Goal: Information Seeking & Learning: Learn about a topic

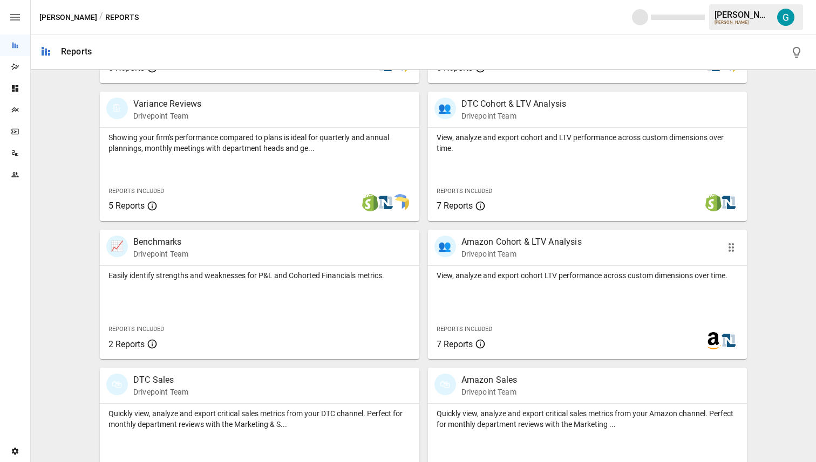
scroll to position [331, 0]
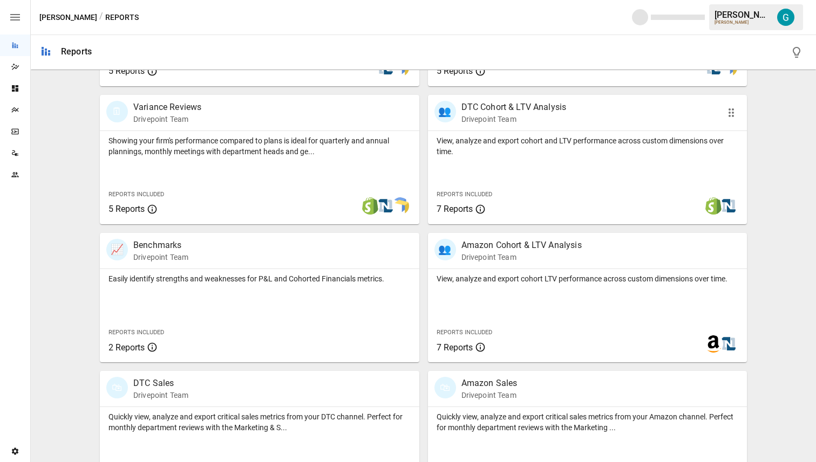
click at [484, 151] on p "View, analyze and export cohort and LTV performance across custom dimensions ov…" at bounding box center [587, 146] width 302 height 22
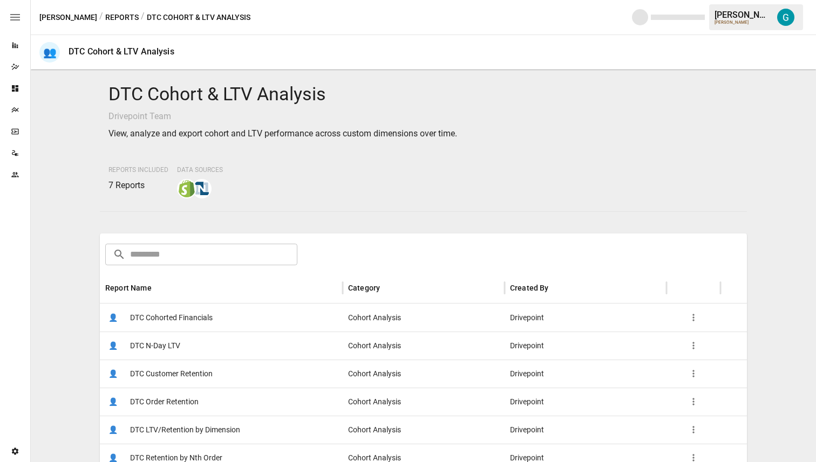
click at [190, 407] on span "DTC Order Retention" at bounding box center [164, 402] width 69 height 28
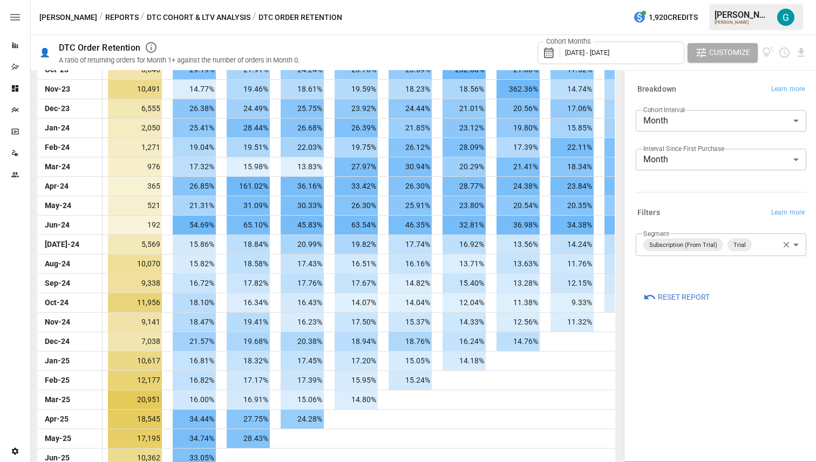
scroll to position [473, 0]
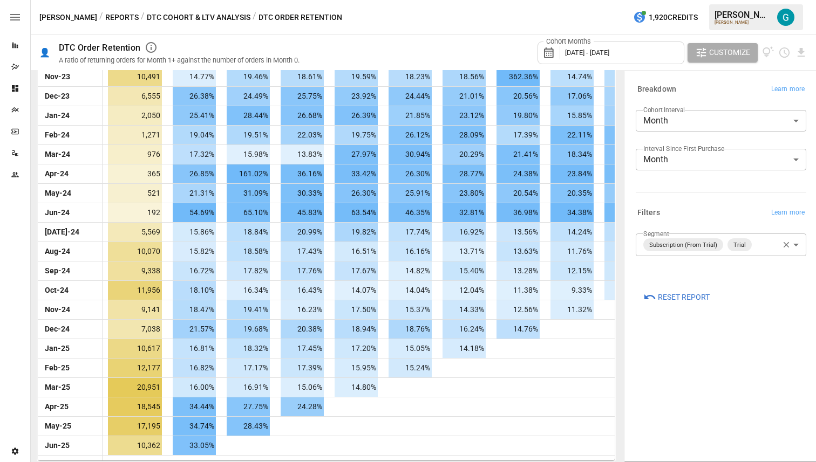
click at [681, 298] on span "Reset Report" at bounding box center [684, 297] width 52 height 13
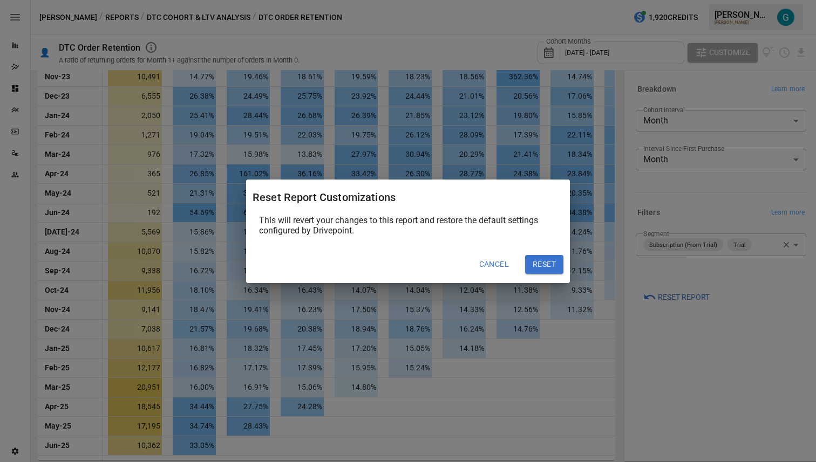
click at [555, 269] on button "Reset" at bounding box center [544, 264] width 38 height 19
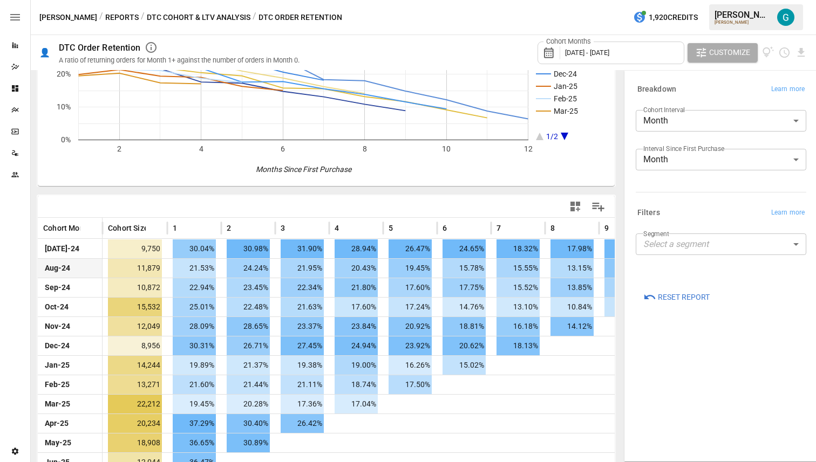
scroll to position [124, 0]
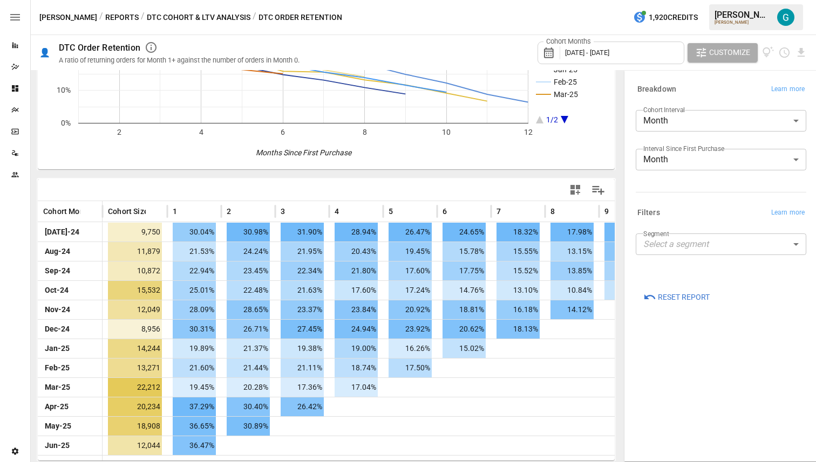
click at [679, 0] on body "Reports Dazzler Studio Dashboards Plans SmartModel ™ Data Sources Team Settings…" at bounding box center [408, 0] width 816 height 0
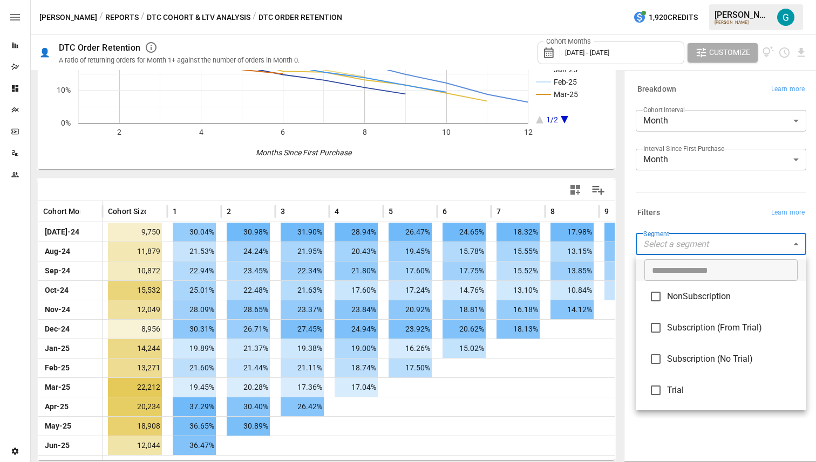
click at [706, 325] on span "Subscription (From Trial)" at bounding box center [732, 328] width 131 height 13
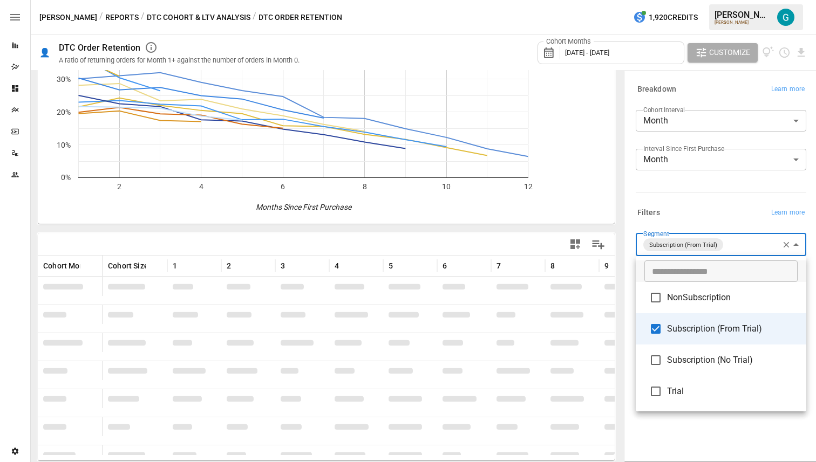
click at [702, 395] on span "Trial" at bounding box center [732, 391] width 131 height 13
type input "**********"
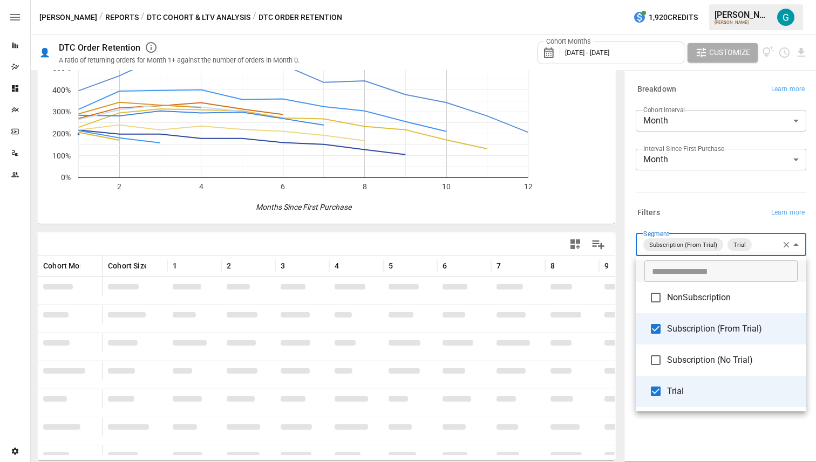
scroll to position [124, 0]
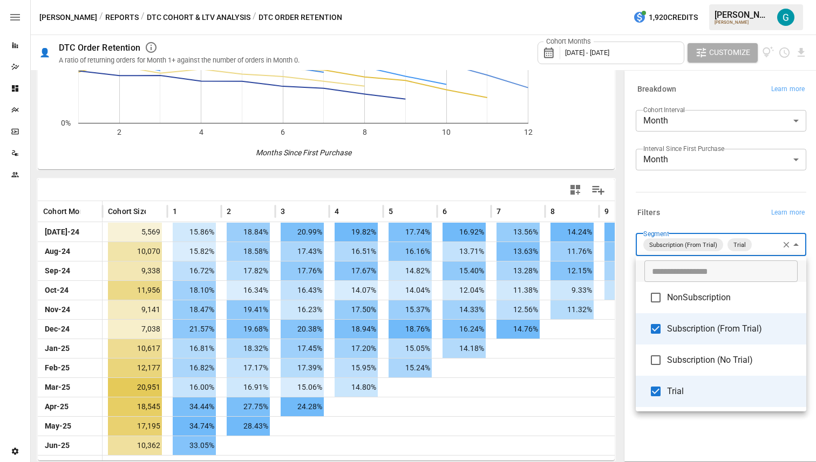
click at [698, 212] on div at bounding box center [408, 231] width 816 height 462
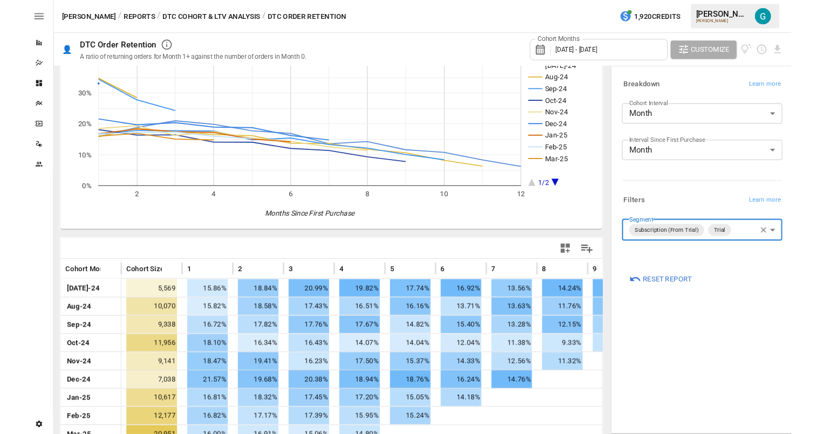
scroll to position [0, 0]
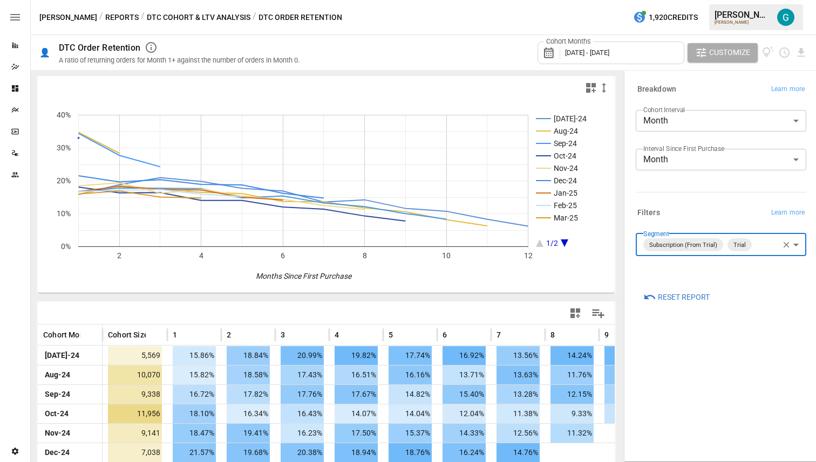
click at [485, 35] on div "Cohort Months [DATE] - [DATE] Customize" at bounding box center [559, 52] width 495 height 35
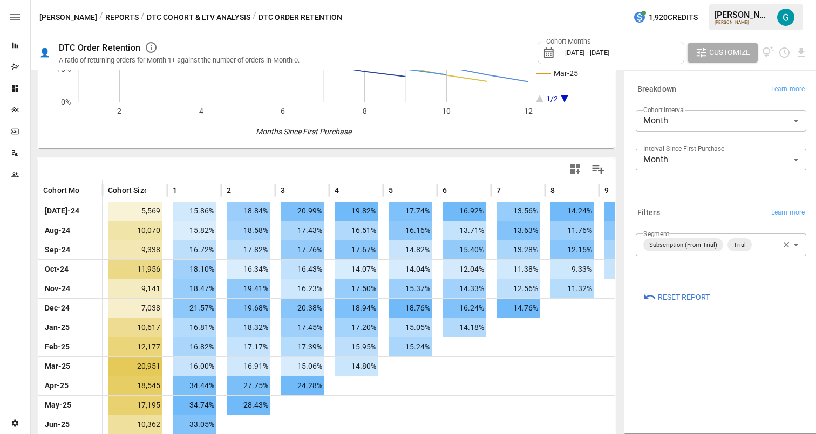
scroll to position [152, 0]
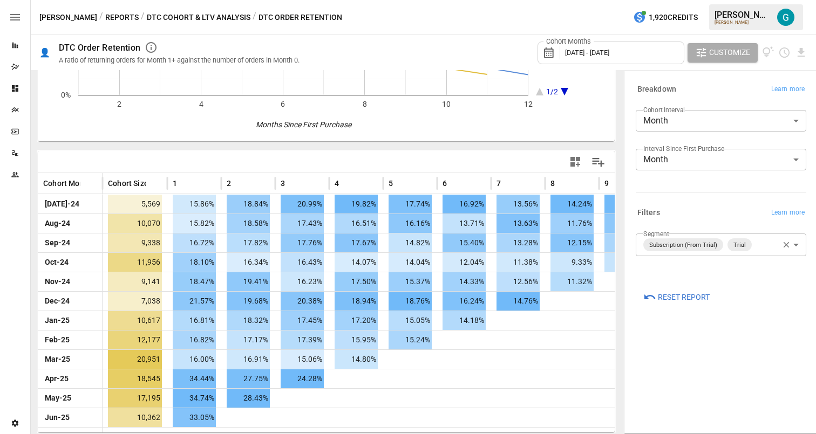
click at [787, 243] on icon "button" at bounding box center [786, 245] width 6 height 6
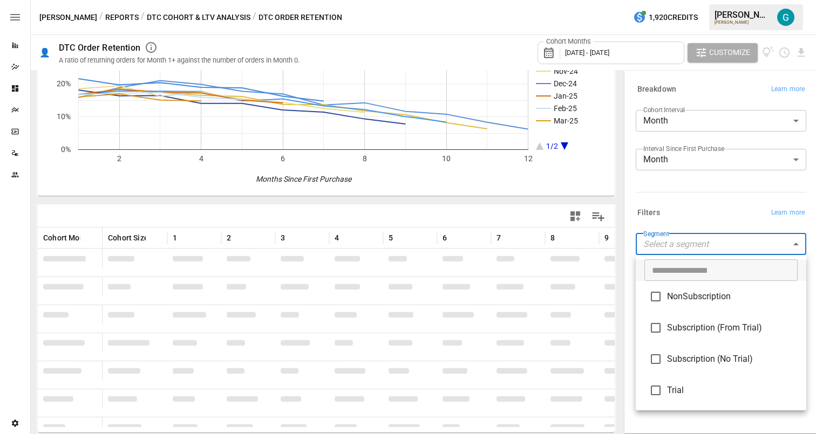
click at [698, 0] on body "Reports Dazzler Studio Dashboards Plans SmartModel ™ Data Sources Team Settings…" at bounding box center [408, 0] width 816 height 0
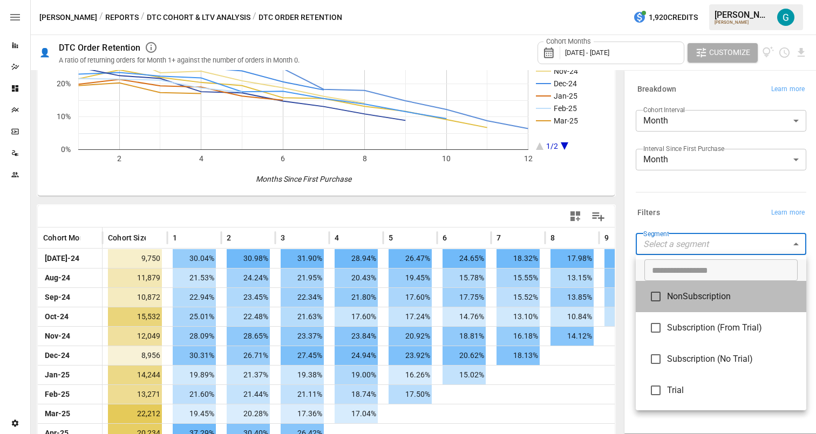
click at [703, 289] on li "NonSubscription" at bounding box center [721, 296] width 170 height 31
type input "**********"
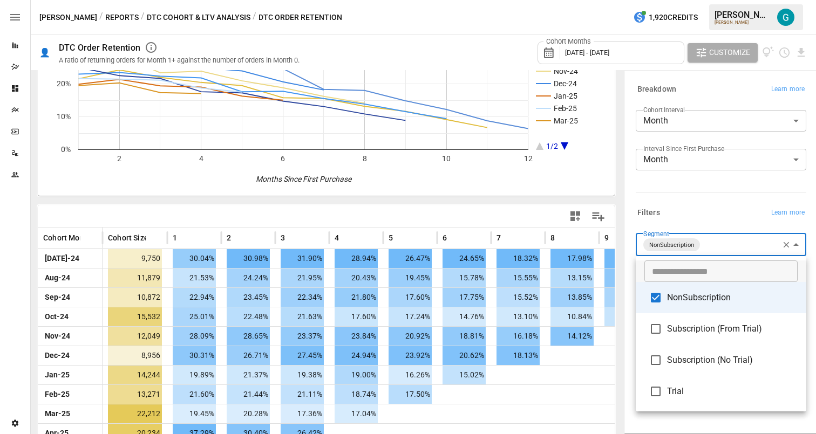
scroll to position [97, 0]
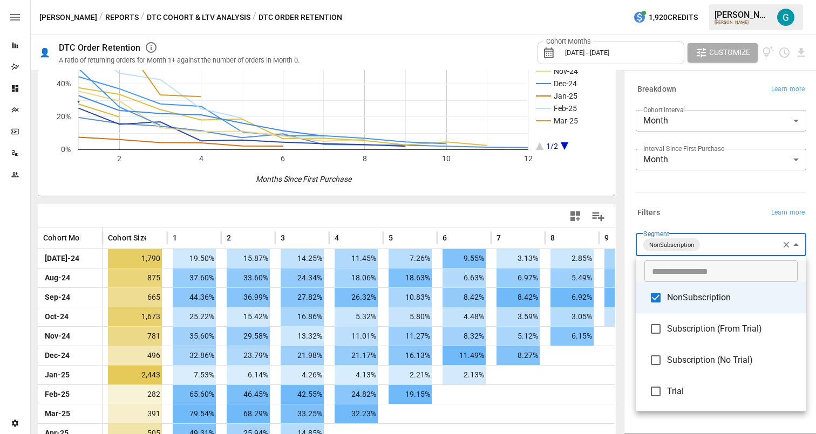
click at [587, 181] on div at bounding box center [408, 217] width 816 height 434
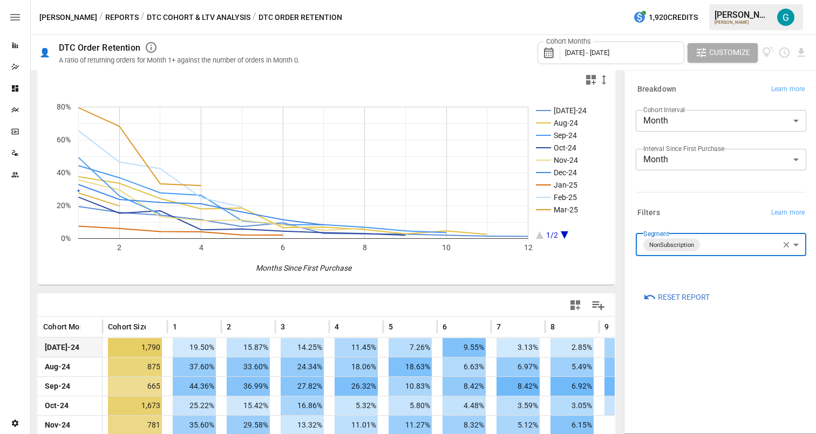
scroll to position [0, 0]
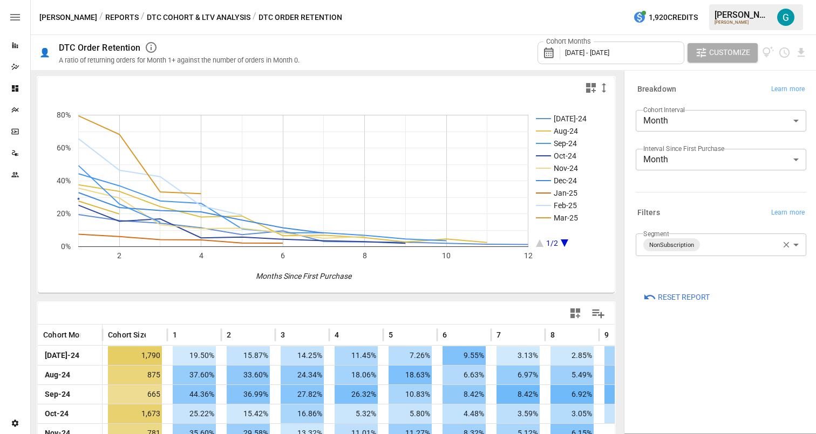
click at [186, 15] on button "DTC Cohort & LTV Analysis" at bounding box center [199, 17] width 104 height 13
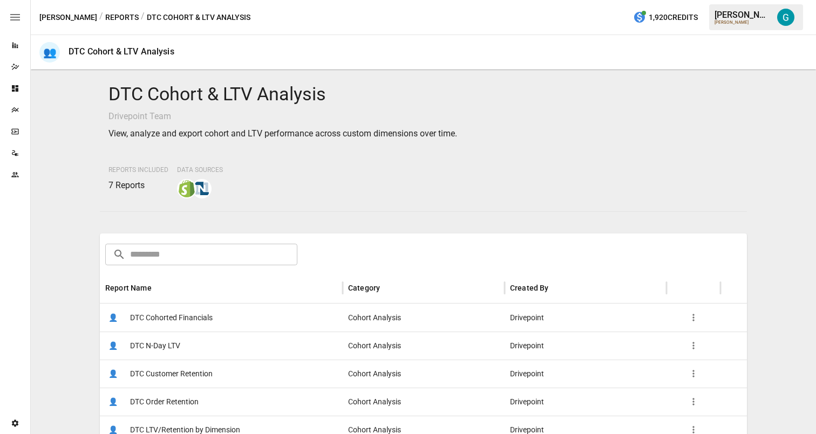
click at [213, 370] on div "👤 DTC Customer Retention" at bounding box center [221, 374] width 243 height 28
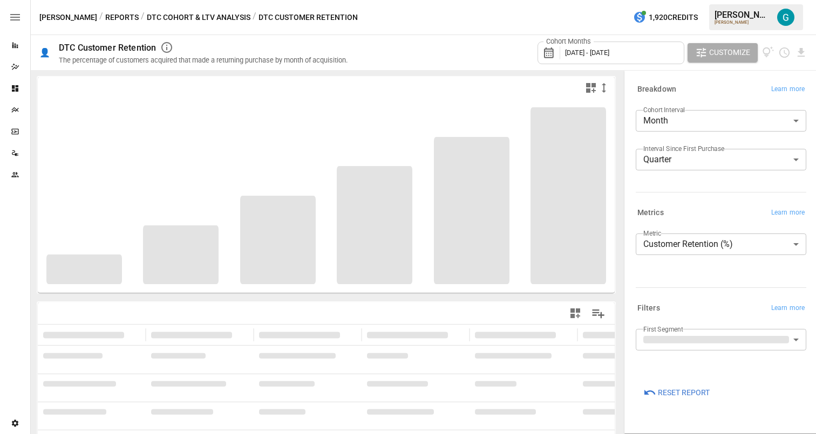
click at [710, 0] on body "**********" at bounding box center [408, 0] width 816 height 0
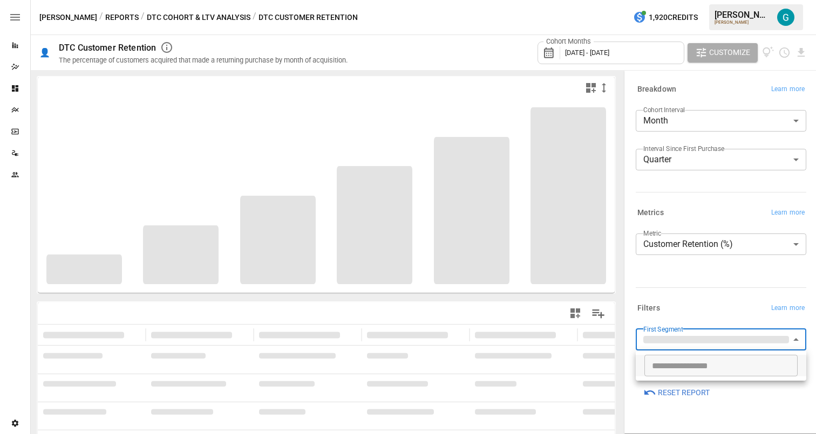
click at [697, 282] on div at bounding box center [408, 217] width 816 height 434
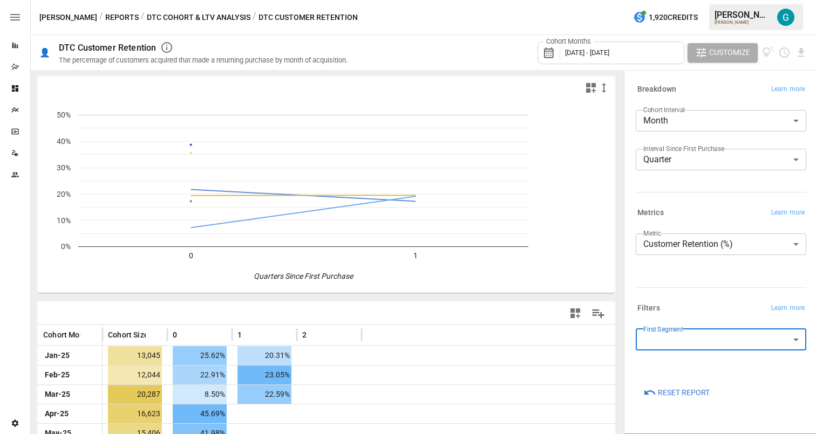
click at [707, 0] on body "**********" at bounding box center [408, 0] width 816 height 0
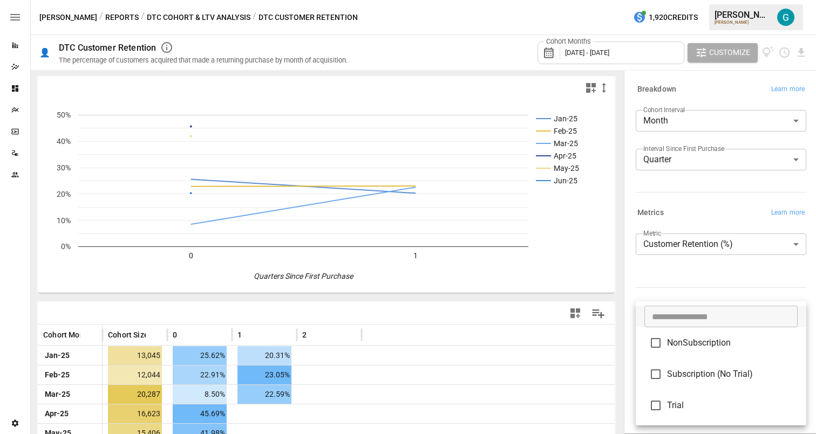
click at [705, 343] on span "NonSubscription" at bounding box center [732, 343] width 131 height 13
type input "**********"
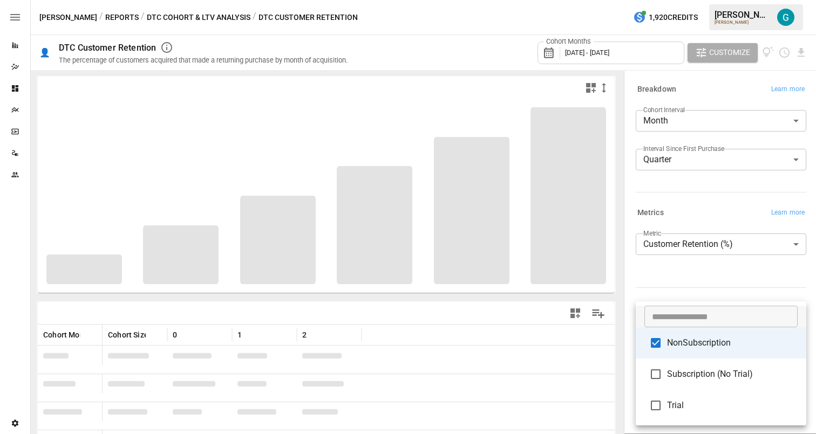
click at [705, 288] on div at bounding box center [408, 217] width 816 height 434
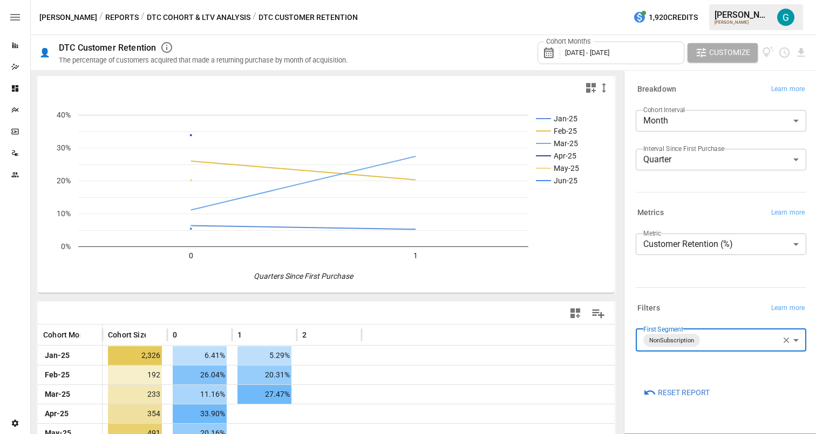
click at [684, 387] on span "Reset Report" at bounding box center [684, 392] width 52 height 13
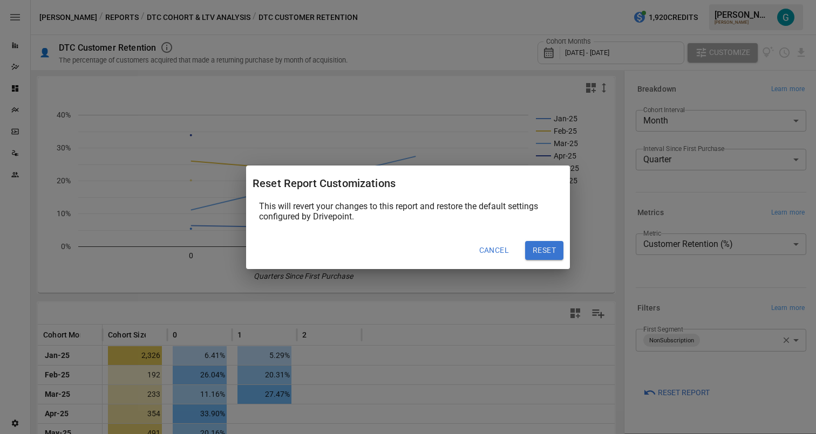
click at [554, 254] on button "Reset" at bounding box center [544, 250] width 38 height 19
type input "*****"
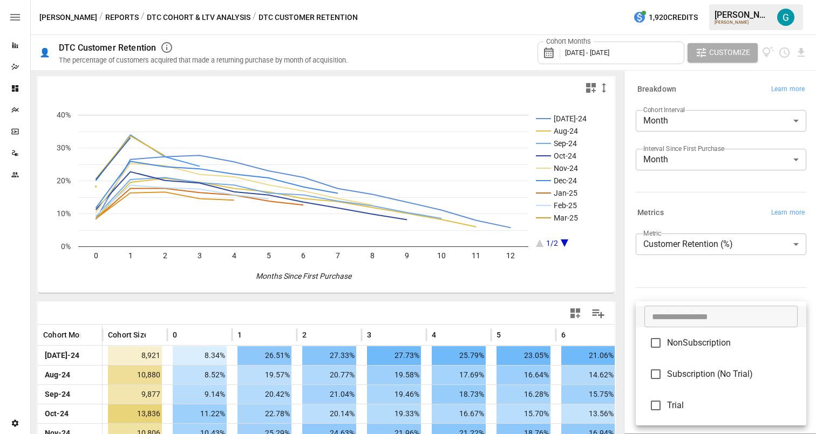
click at [694, 0] on body "Reports Dazzler Studio Dashboards Plans SmartModel ™ Data Sources Team Settings…" at bounding box center [408, 0] width 816 height 0
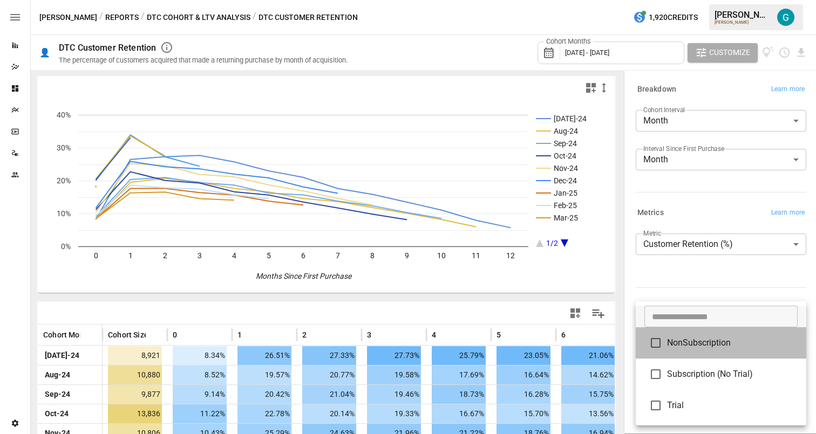
click at [694, 347] on span "NonSubscription" at bounding box center [732, 343] width 131 height 13
type input "**********"
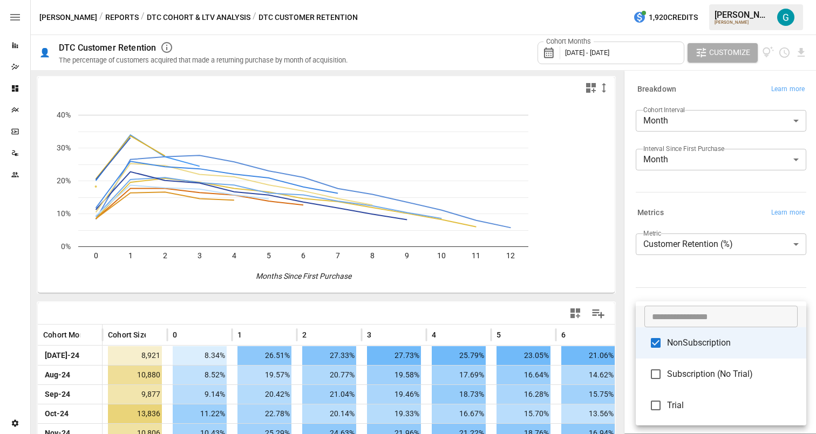
click at [689, 274] on div at bounding box center [408, 217] width 816 height 434
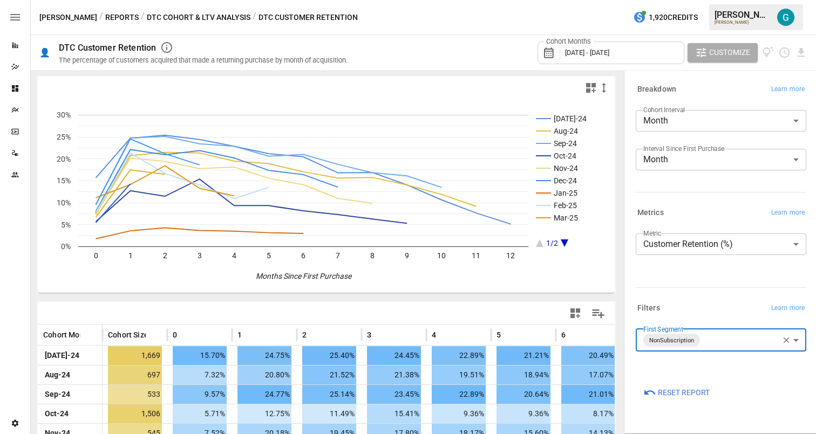
click at [195, 17] on button "DTC Cohort & LTV Analysis" at bounding box center [199, 17] width 104 height 13
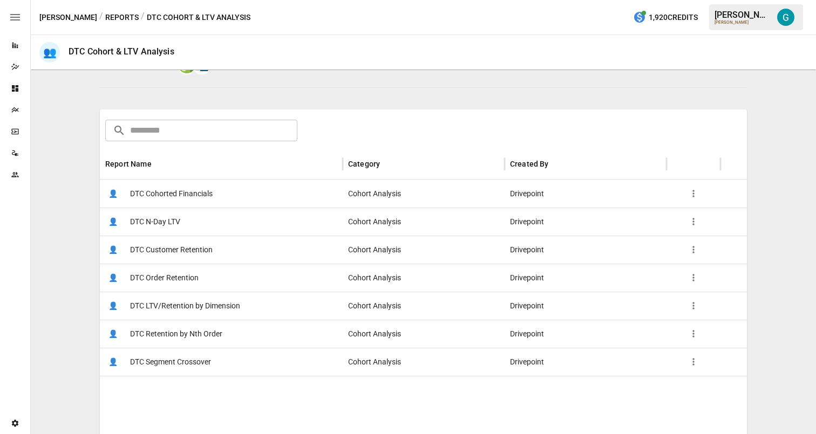
scroll to position [142, 0]
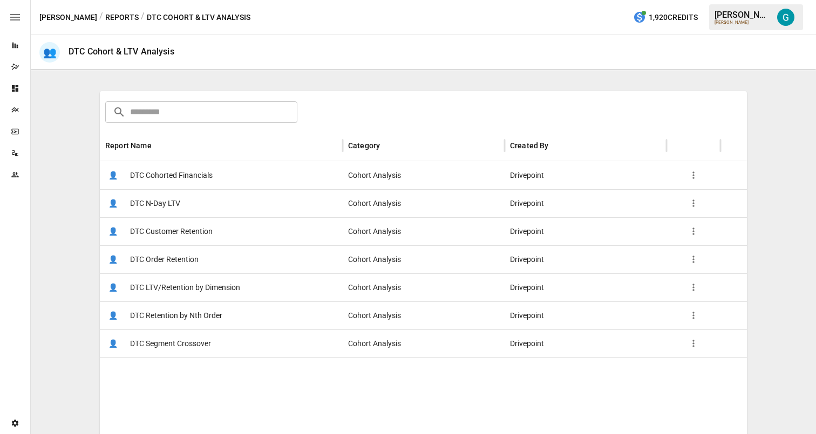
click at [193, 257] on span "DTC Order Retention" at bounding box center [164, 260] width 69 height 28
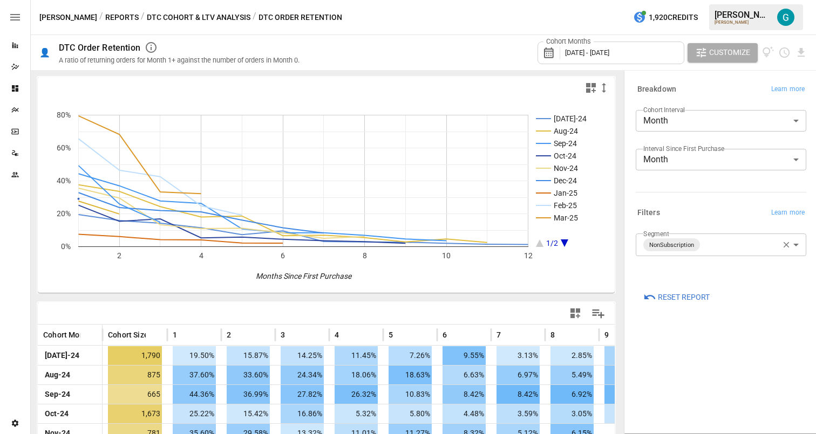
click at [710, 0] on body "Reports Dazzler Studio Dashboards Plans SmartModel ™ Data Sources Team Settings…" at bounding box center [408, 0] width 816 height 0
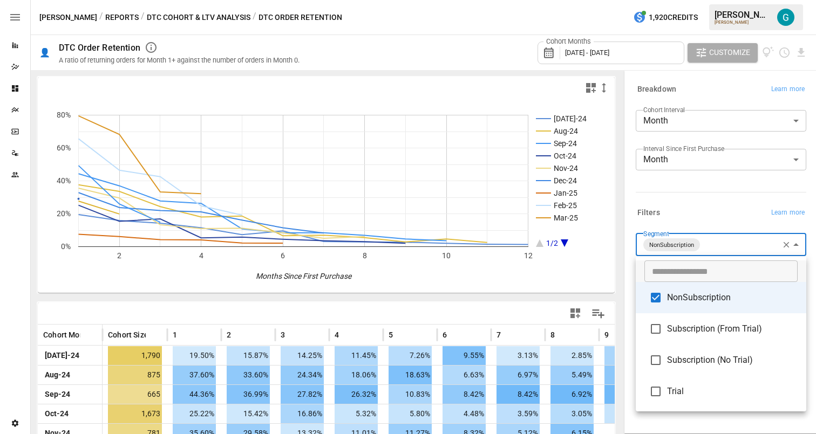
click at [703, 392] on span "Trial" at bounding box center [732, 391] width 131 height 13
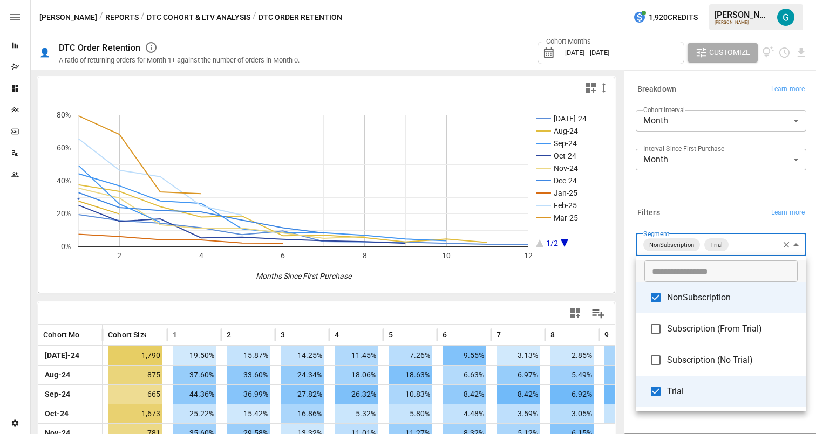
click at [717, 307] on li "NonSubscription" at bounding box center [721, 297] width 170 height 31
type input "*****"
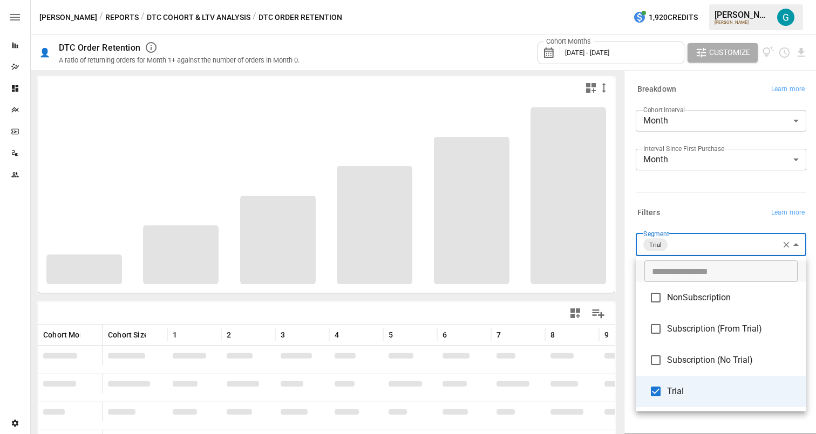
click at [695, 198] on div at bounding box center [408, 217] width 816 height 434
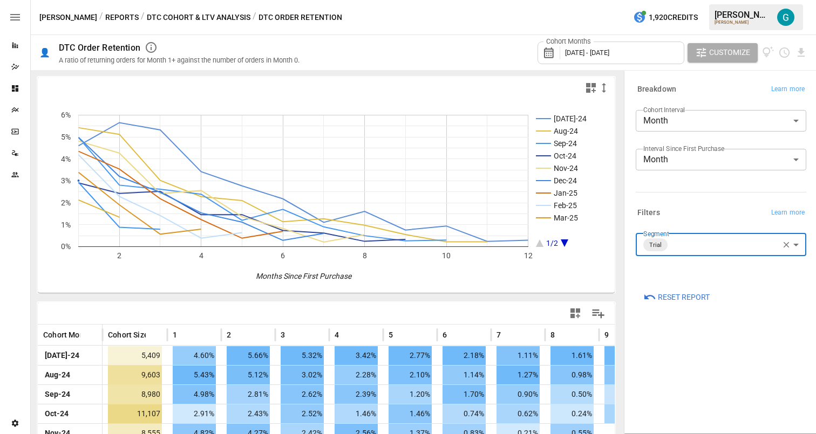
click at [698, 0] on body "Reports Dazzler Studio Dashboards Plans SmartModel ™ Data Sources Team Settings…" at bounding box center [408, 0] width 816 height 0
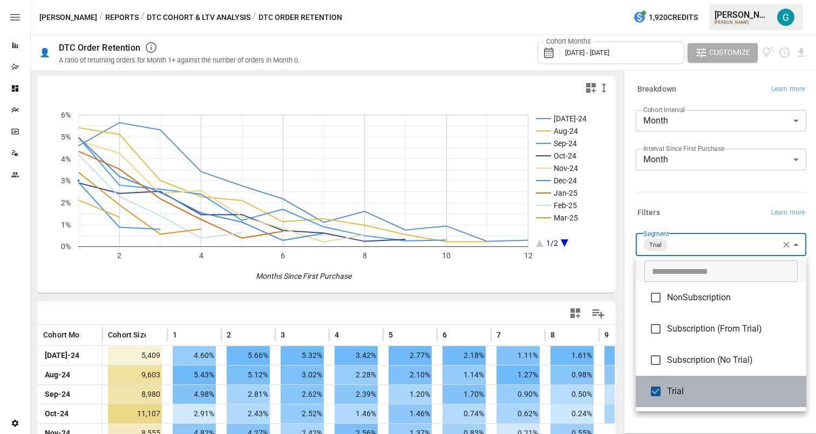
click at [696, 385] on span "Trial" at bounding box center [732, 391] width 131 height 13
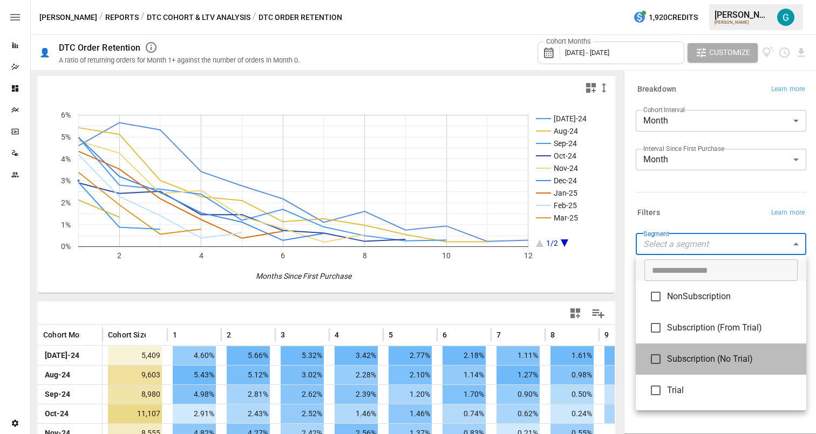
click at [701, 361] on span "Subscription (No Trial)" at bounding box center [732, 359] width 131 height 13
type input "**********"
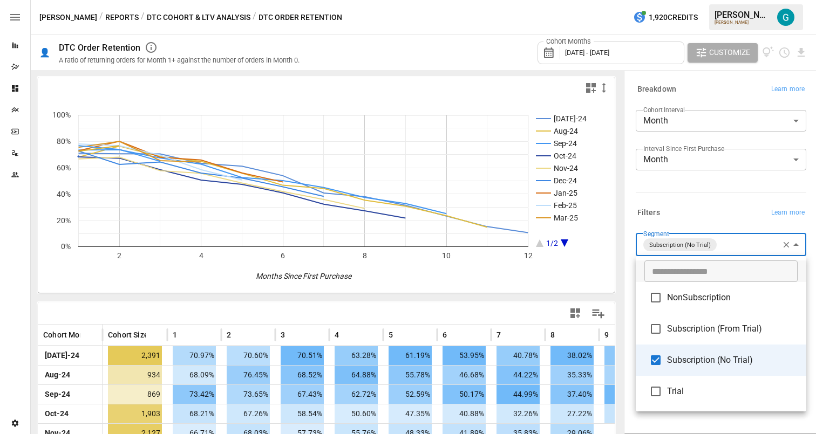
click at [686, 200] on div at bounding box center [408, 217] width 816 height 434
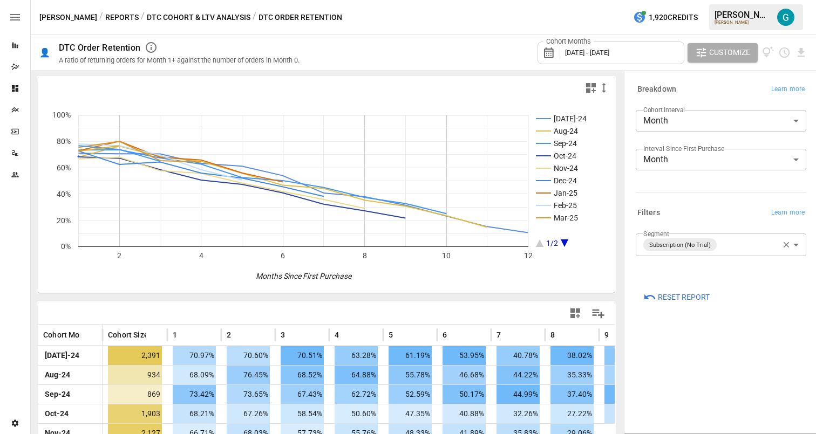
click at [648, 180] on div "Cohort Interval Month ***** ​ Interval Since First Purchase Month ***** ​" at bounding box center [718, 147] width 175 height 82
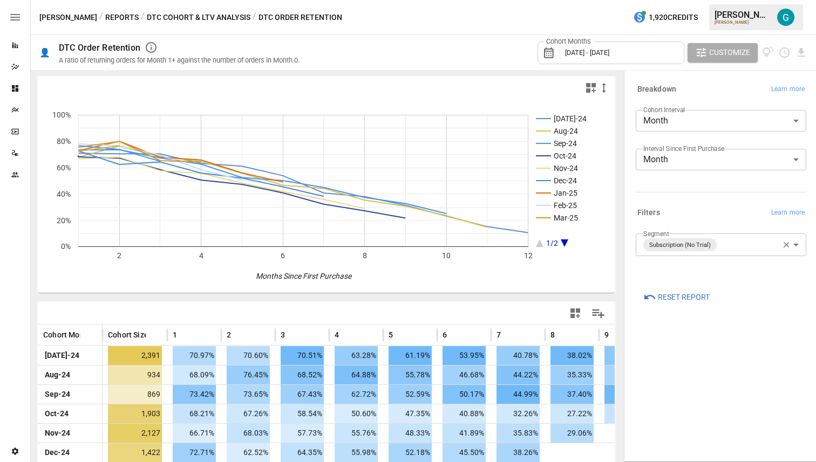
click at [424, 24] on div "[PERSON_NAME] / Reports / DTC Cohort & LTV Analysis / DTC Order Retention 1,920…" at bounding box center [423, 17] width 785 height 35
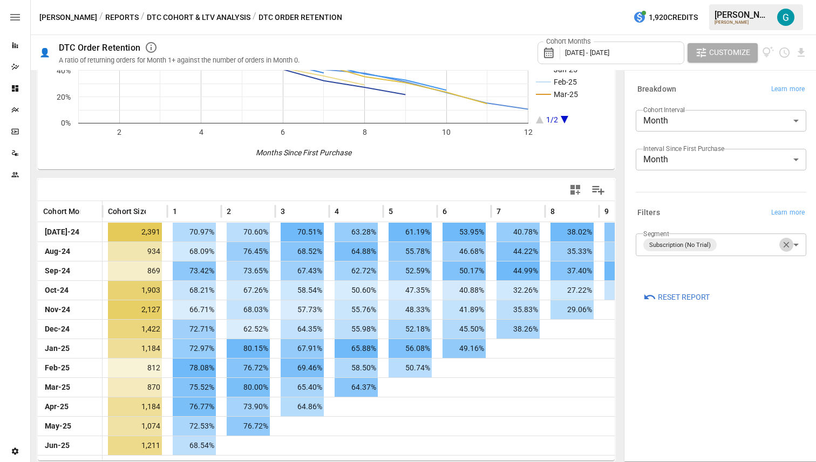
click at [784, 248] on icon "button" at bounding box center [786, 245] width 10 height 10
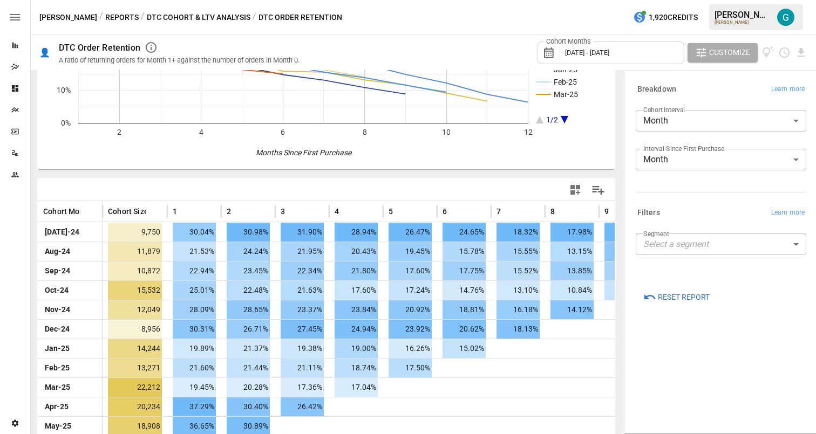
scroll to position [152, 0]
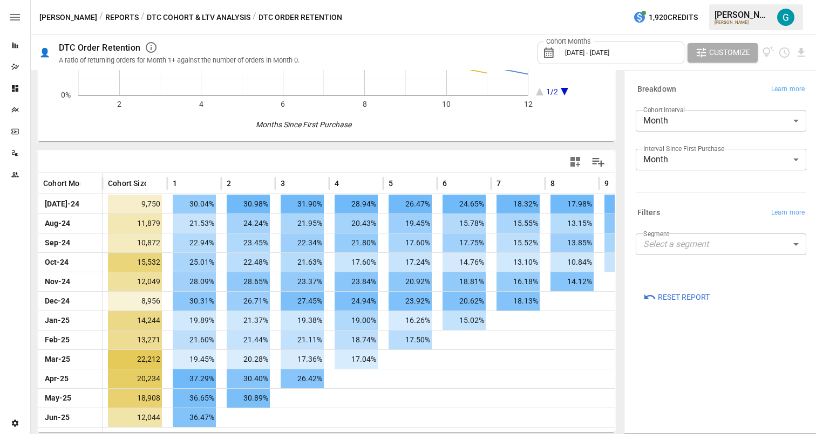
click at [699, 0] on body "Reports Dazzler Studio Dashboards Plans SmartModel ™ Data Sources Team Settings…" at bounding box center [408, 0] width 816 height 0
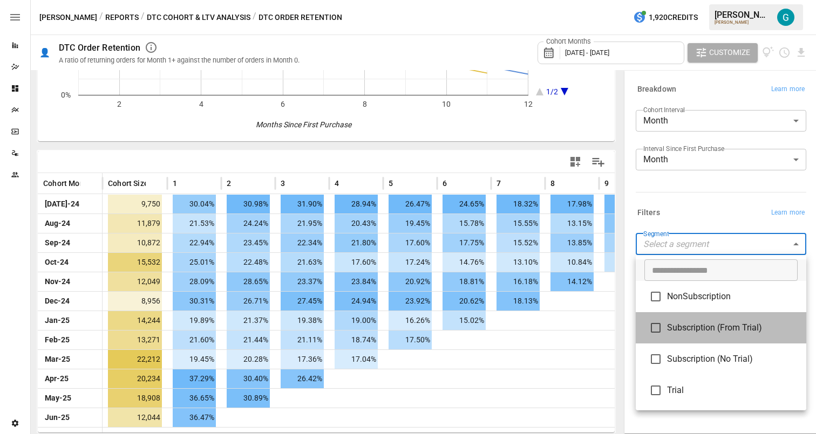
click at [715, 332] on span "Subscription (From Trial)" at bounding box center [732, 328] width 131 height 13
type input "**********"
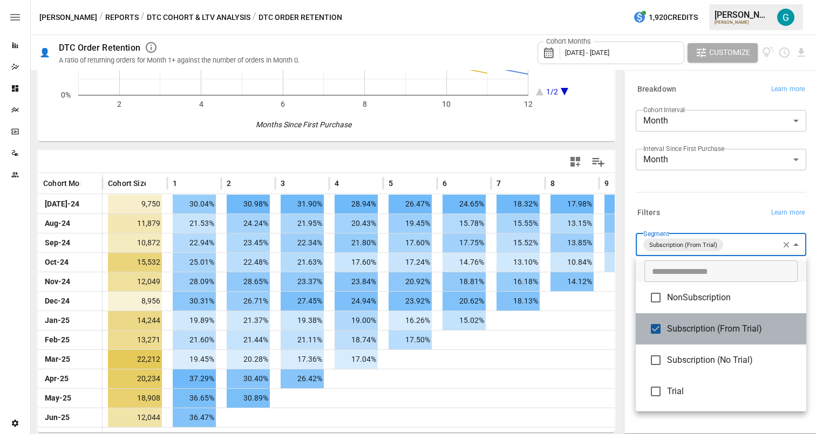
click at [715, 332] on span "Subscription (From Trial)" at bounding box center [732, 329] width 131 height 13
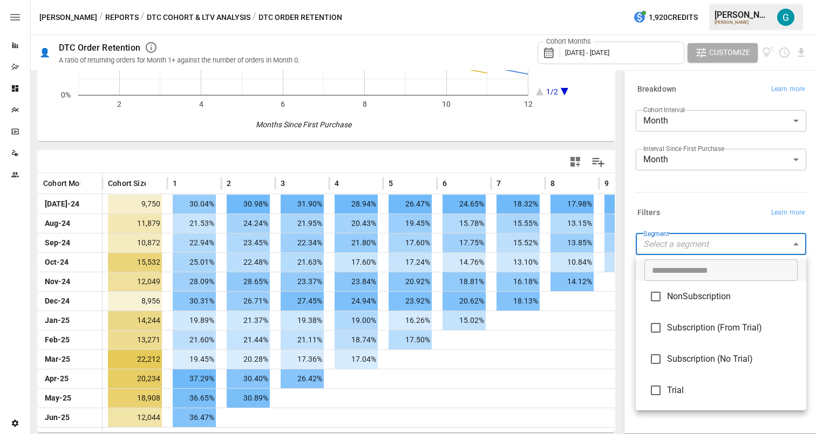
click at [715, 332] on span "Subscription (From Trial)" at bounding box center [732, 328] width 131 height 13
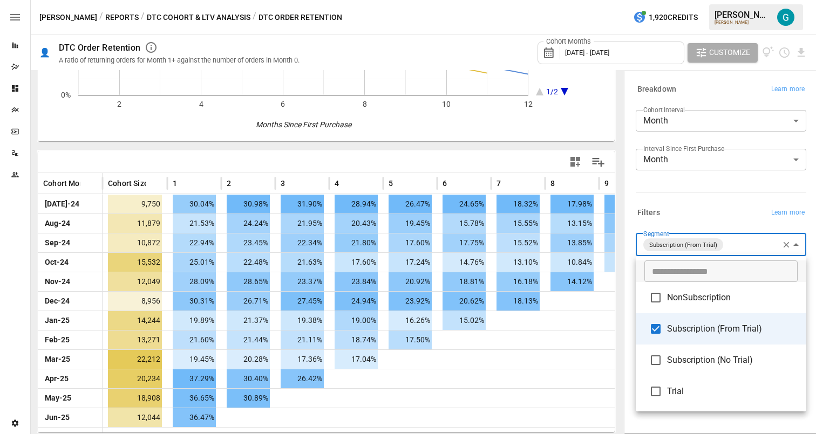
click at [698, 392] on span "Trial" at bounding box center [732, 391] width 131 height 13
type input "**********"
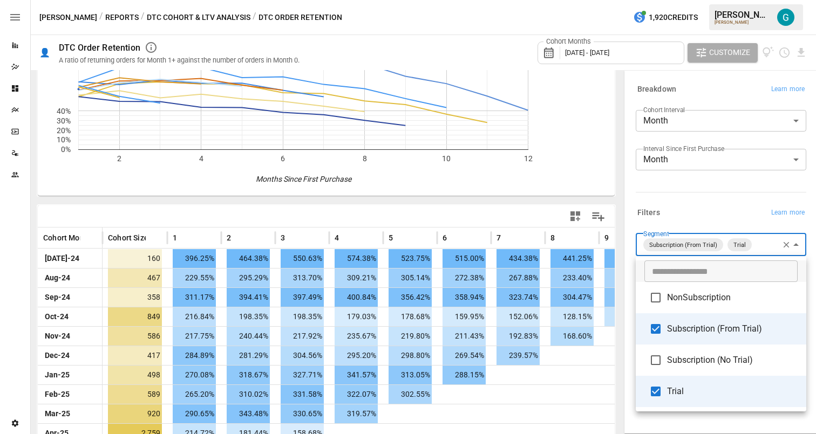
click at [712, 187] on div at bounding box center [408, 217] width 816 height 434
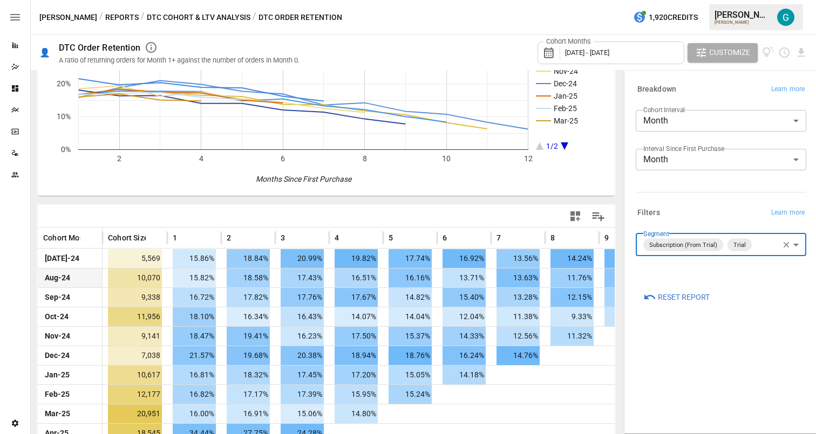
scroll to position [152, 0]
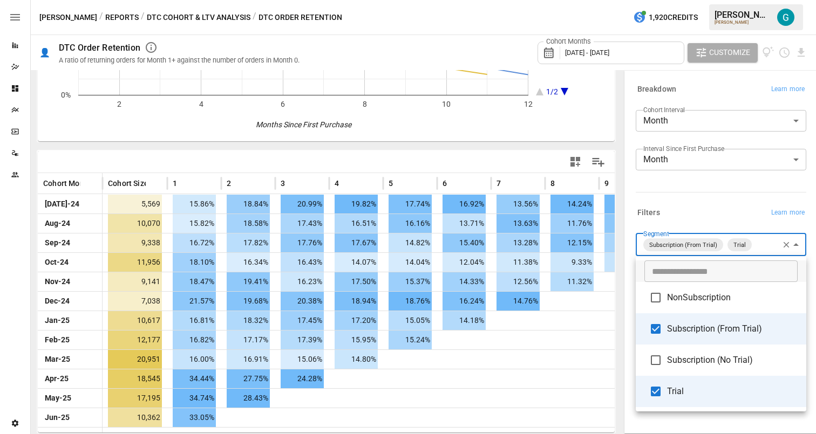
click at [756, 0] on body "Reports Dazzler Studio Dashboards Plans SmartModel ™ Data Sources Team Settings…" at bounding box center [408, 0] width 816 height 0
click at [687, 207] on div at bounding box center [408, 217] width 816 height 434
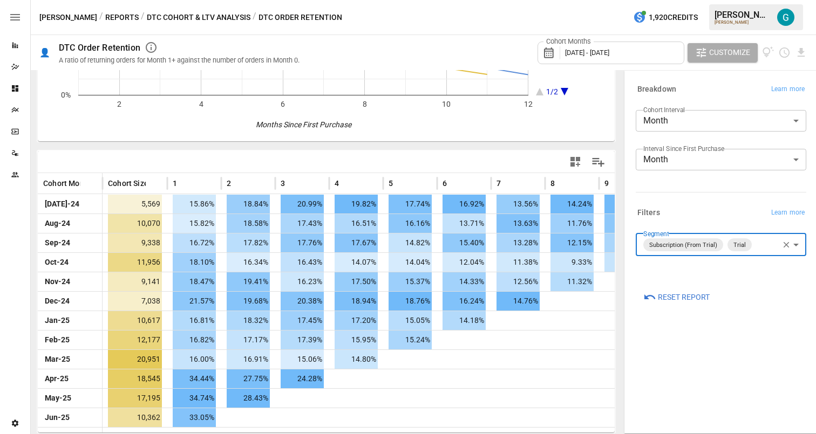
click at [105, 21] on button "Reports" at bounding box center [121, 17] width 33 height 13
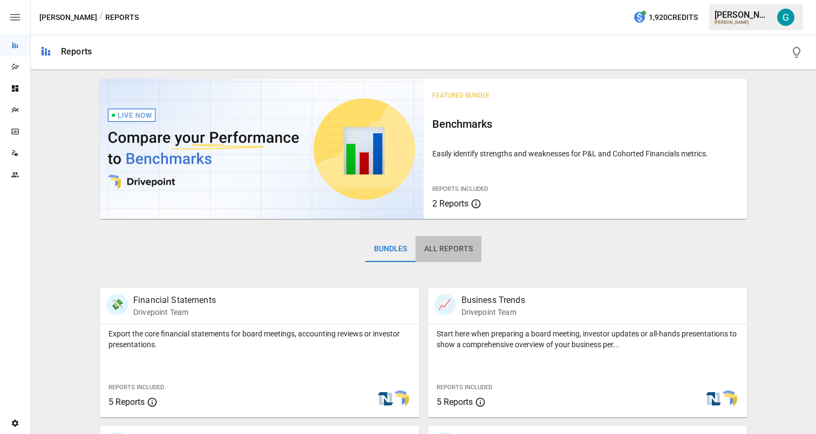
click at [467, 252] on button "All Reports" at bounding box center [448, 249] width 66 height 26
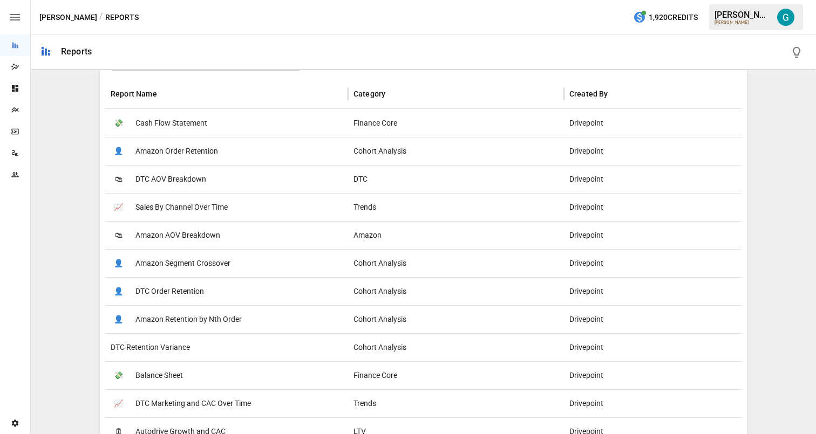
scroll to position [190, 0]
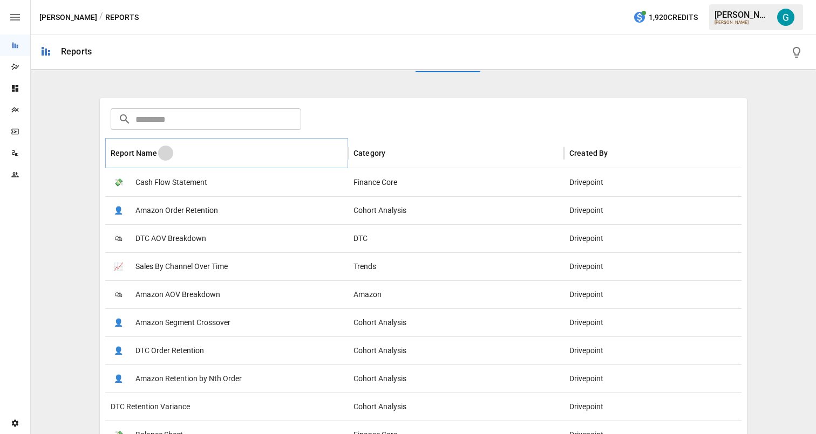
click at [162, 149] on icon "Sort" at bounding box center [166, 153] width 10 height 10
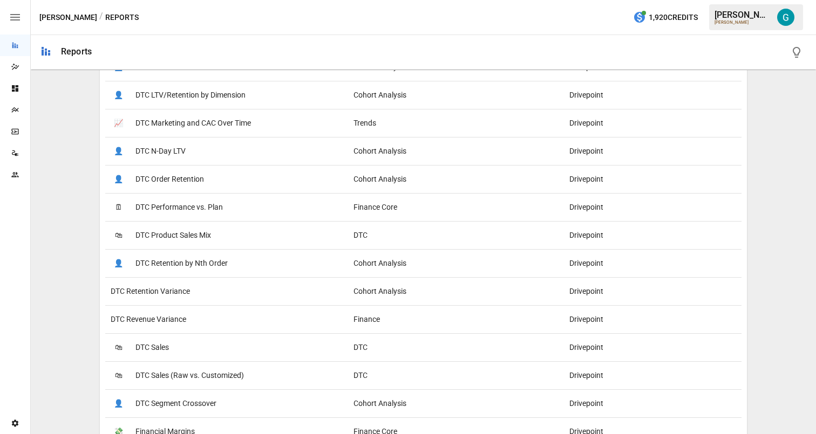
scroll to position [902, 0]
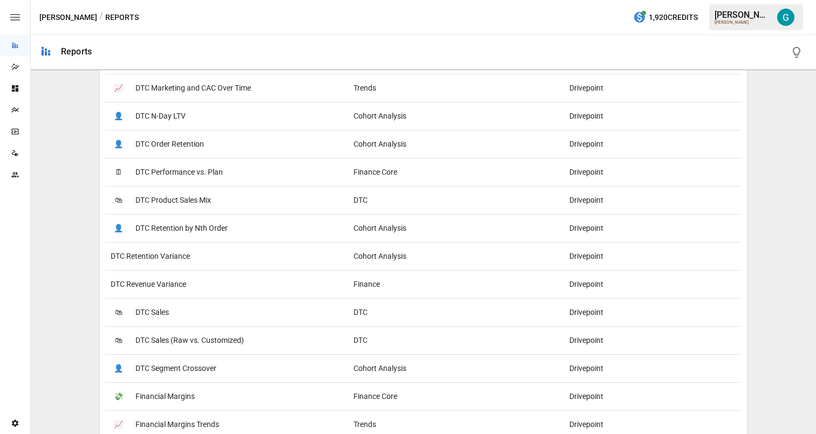
click at [177, 262] on span "DTC Retention Variance" at bounding box center [150, 257] width 79 height 28
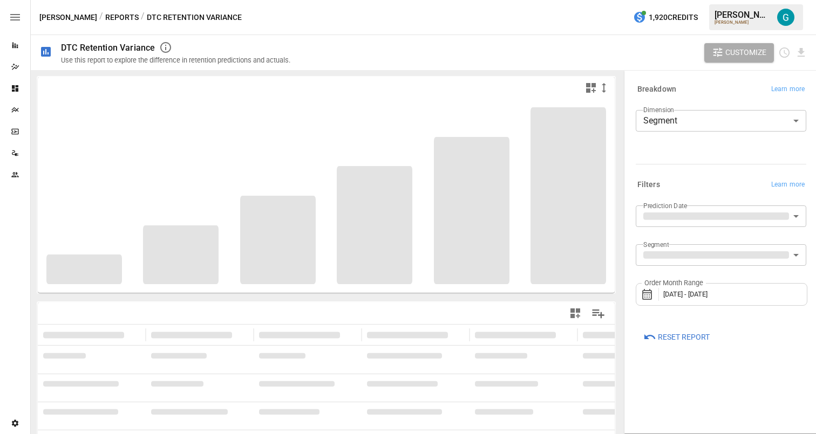
click at [709, 159] on div "Dimension Segment ******* ​" at bounding box center [721, 133] width 170 height 54
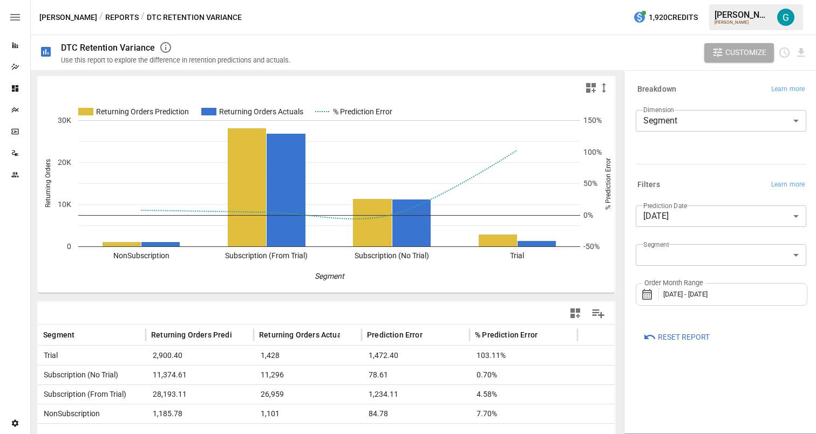
scroll to position [91, 0]
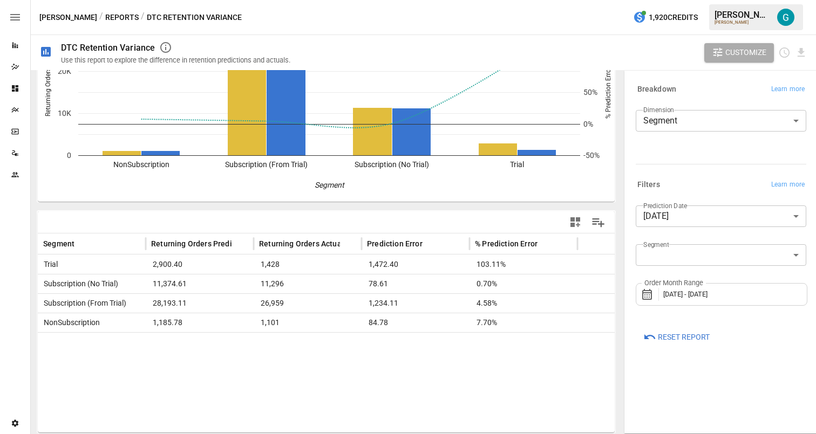
click at [113, 261] on div "Trial" at bounding box center [92, 264] width 108 height 19
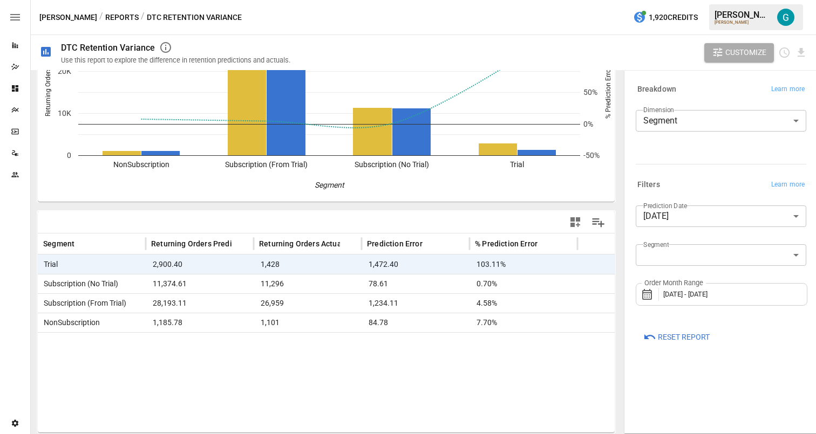
click at [129, 303] on div "Subscription (From Trial)" at bounding box center [92, 303] width 108 height 19
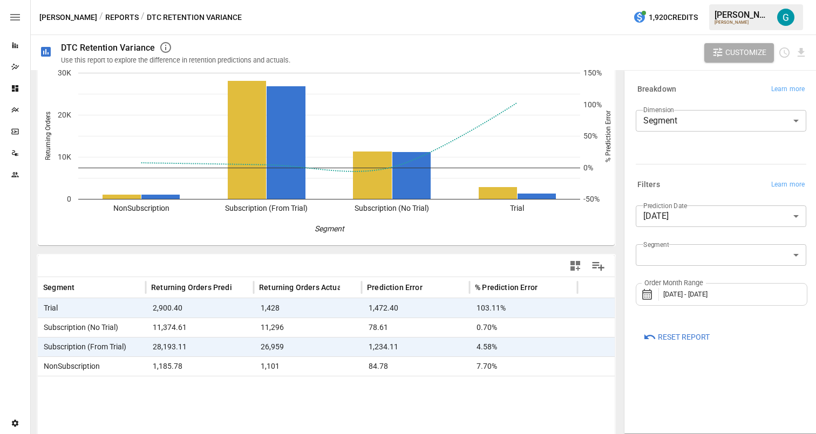
scroll to position [29, 0]
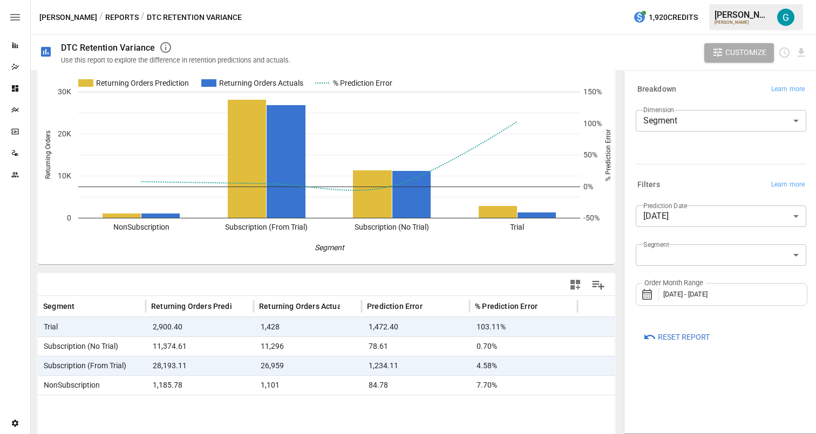
click at [105, 15] on button "Reports" at bounding box center [121, 17] width 33 height 13
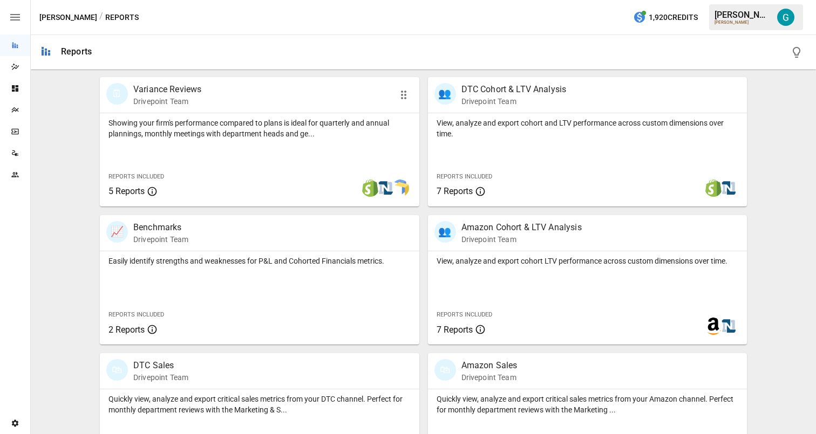
scroll to position [402, 0]
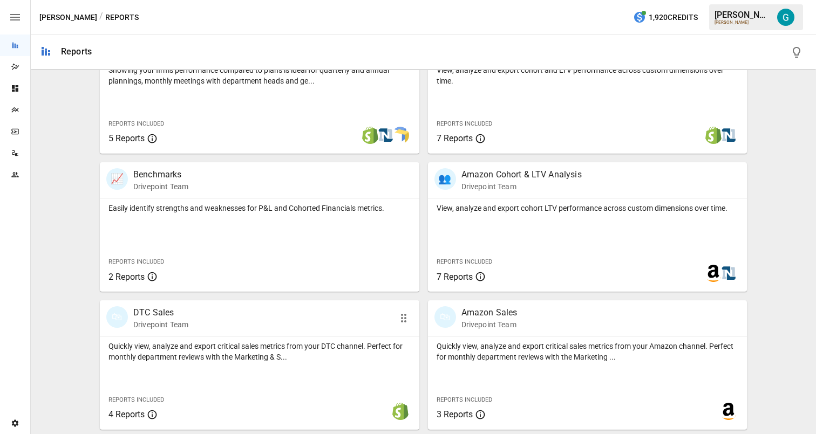
click at [239, 339] on div "Quickly view, analyze and export critical sales metrics from your DTC channel. …" at bounding box center [259, 350] width 319 height 26
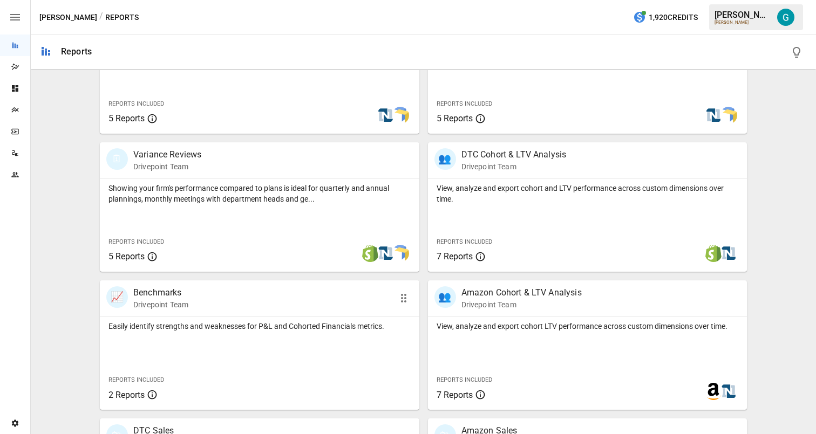
scroll to position [281, 0]
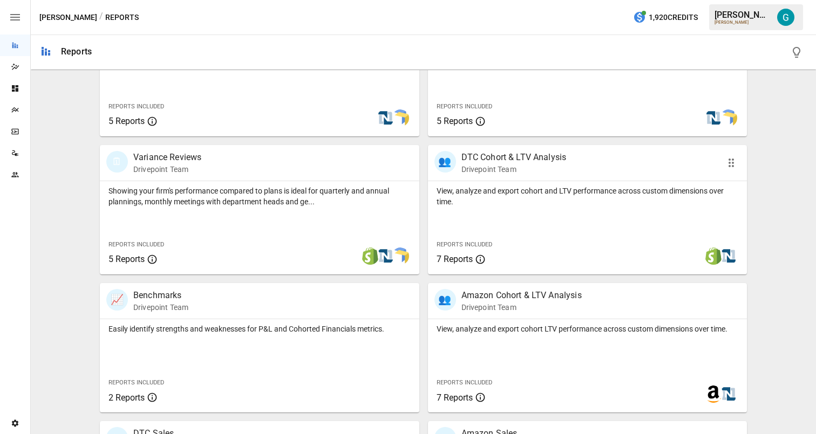
click at [473, 197] on p "View, analyze and export cohort and LTV performance across custom dimensions ov…" at bounding box center [587, 197] width 302 height 22
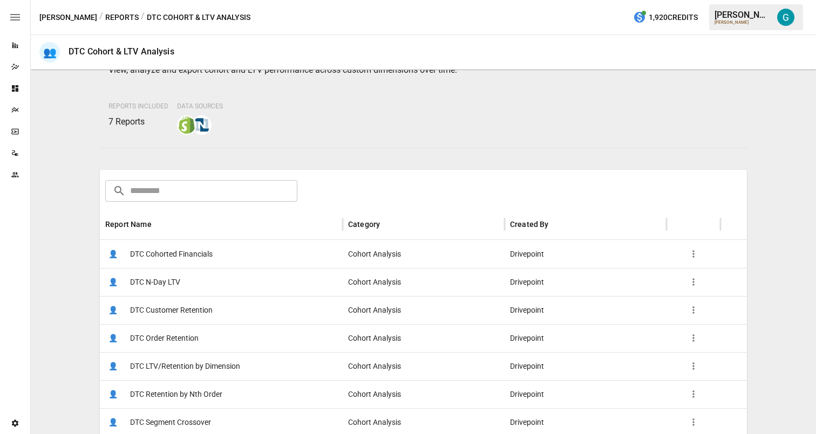
scroll to position [158, 0]
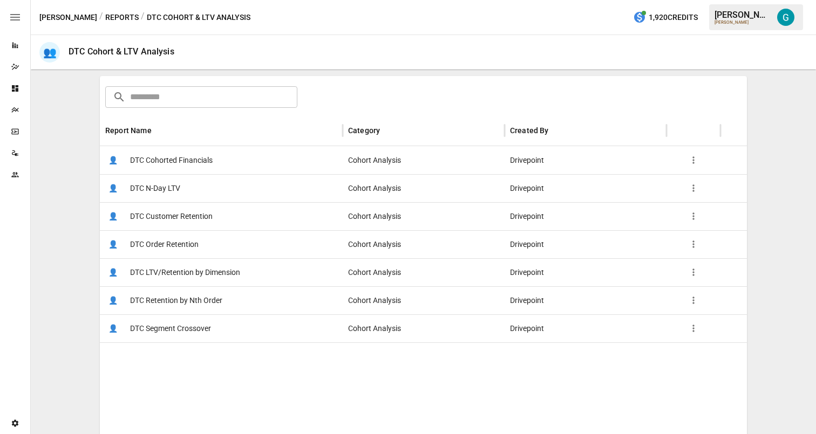
click at [200, 245] on div "👤 DTC Order Retention" at bounding box center [221, 244] width 243 height 28
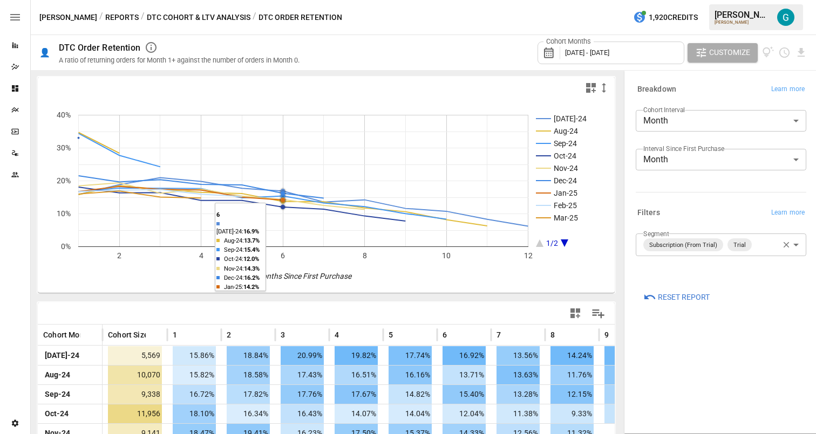
scroll to position [152, 0]
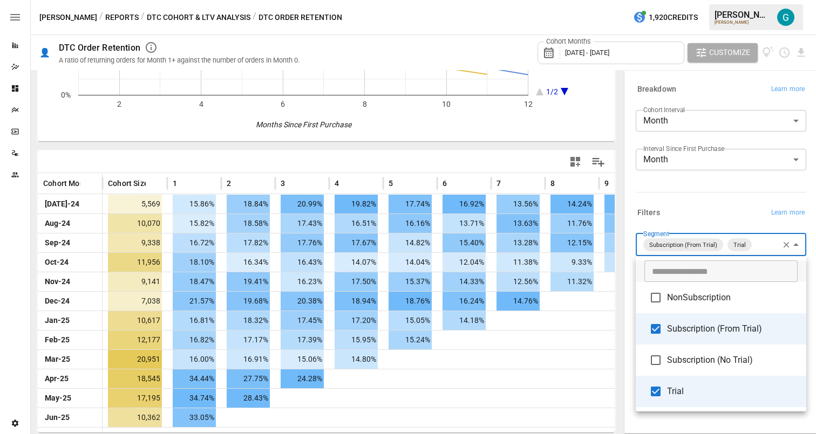
click at [768, 0] on body "Reports Dazzler Studio Dashboards Plans SmartModel ™ Data Sources Team Settings…" at bounding box center [408, 0] width 816 height 0
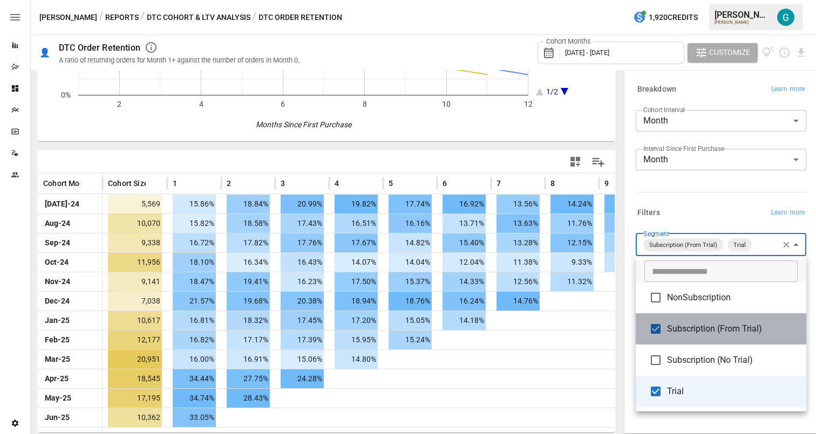
click at [711, 335] on span "Subscription (From Trial)" at bounding box center [732, 329] width 131 height 13
type input "*****"
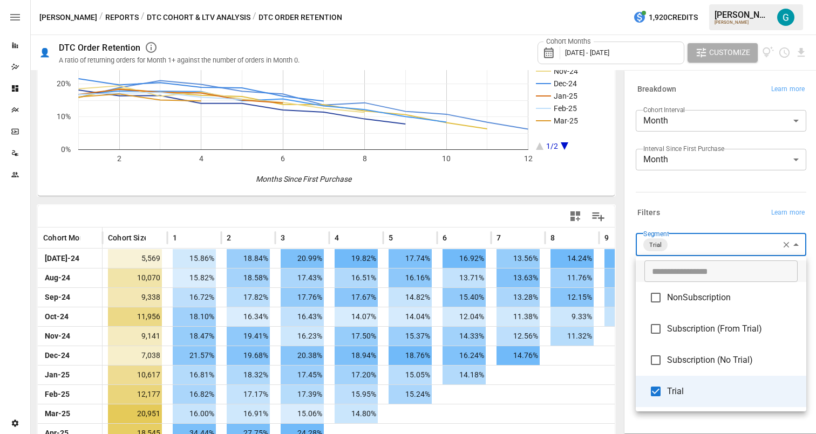
click at [701, 193] on div at bounding box center [408, 217] width 816 height 434
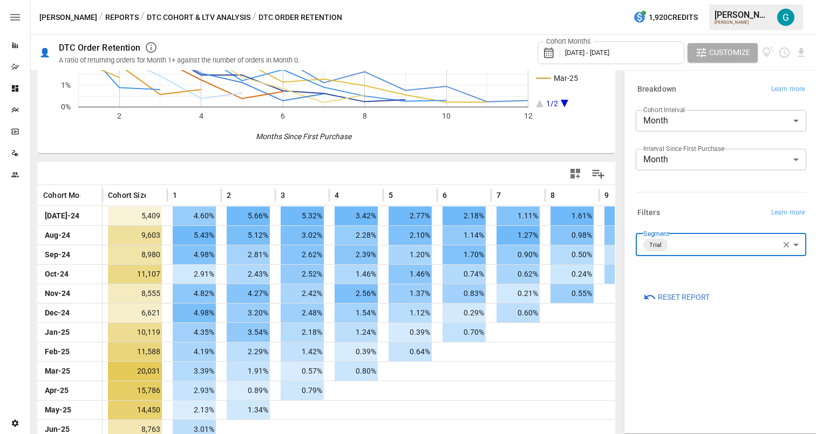
scroll to position [152, 0]
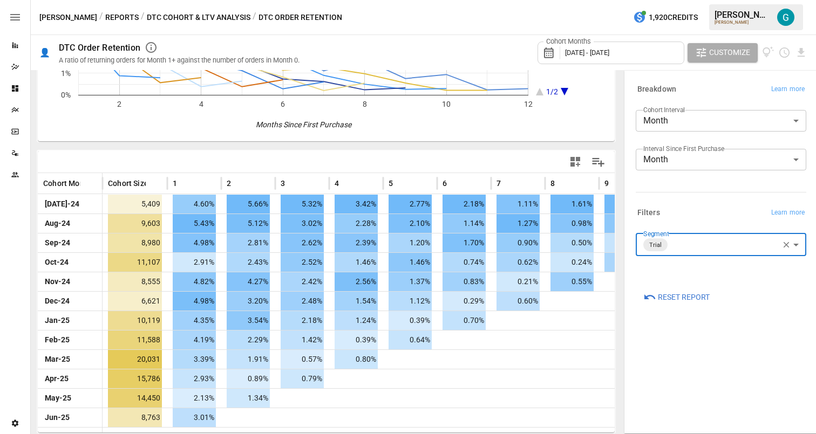
click at [701, 0] on body "Reports Dazzler Studio Dashboards Plans SmartModel ™ Data Sources Team Settings…" at bounding box center [408, 0] width 816 height 0
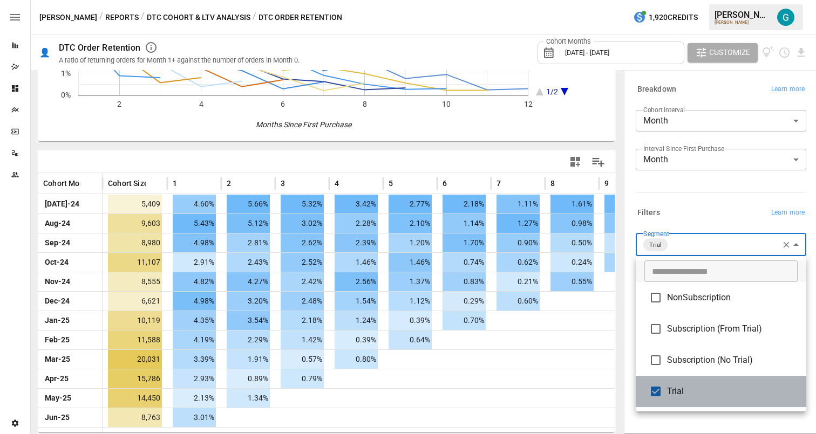
click at [692, 389] on span "Trial" at bounding box center [732, 391] width 131 height 13
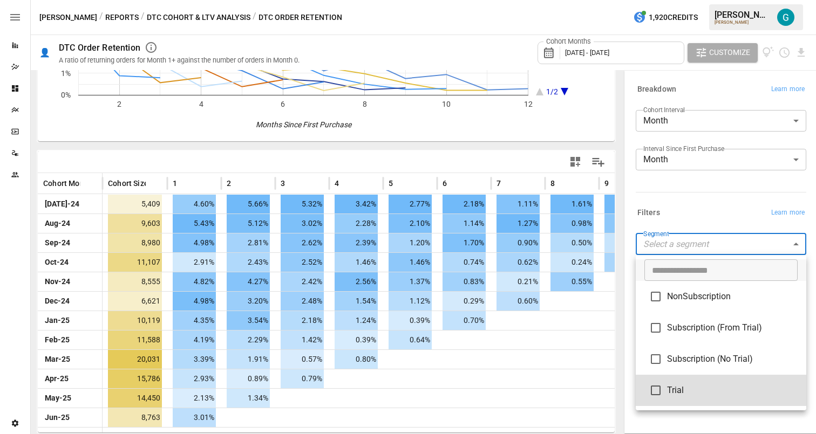
click at [710, 326] on span "Subscription (From Trial)" at bounding box center [732, 328] width 131 height 13
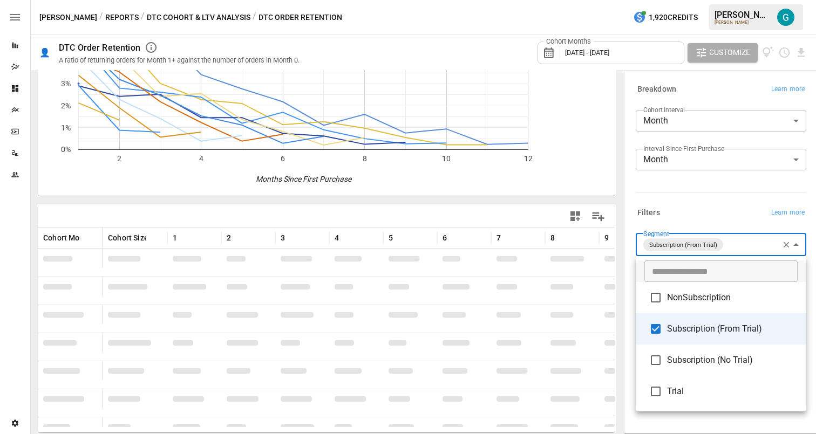
scroll to position [97, 0]
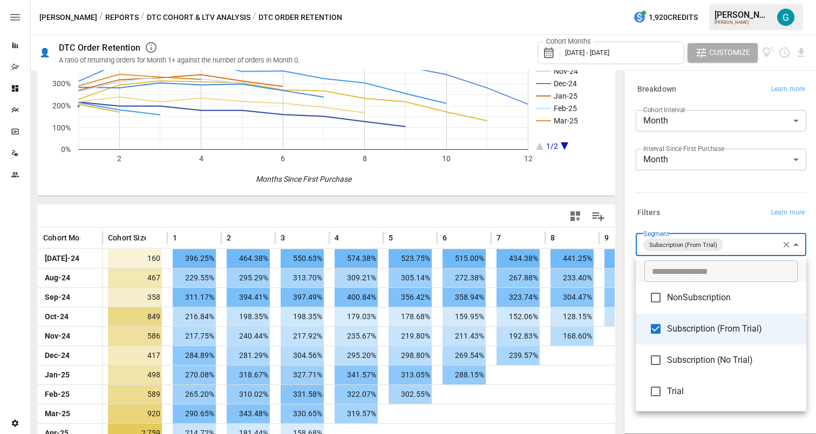
click at [708, 386] on span "Trial" at bounding box center [732, 391] width 131 height 13
type input "**********"
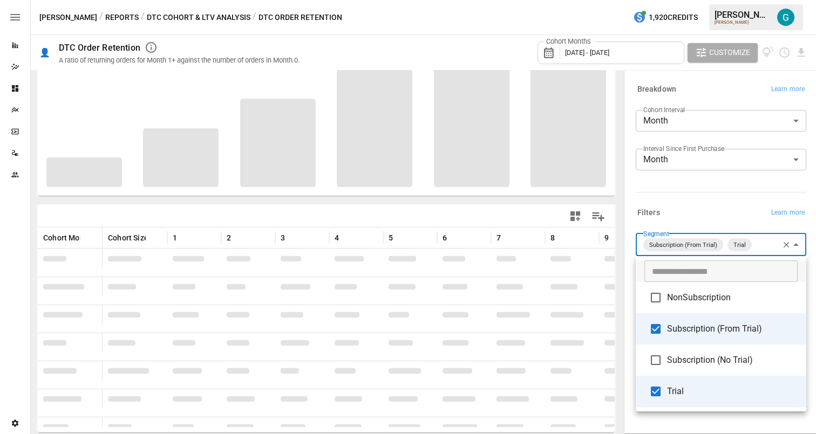
click at [698, 199] on div at bounding box center [408, 217] width 816 height 434
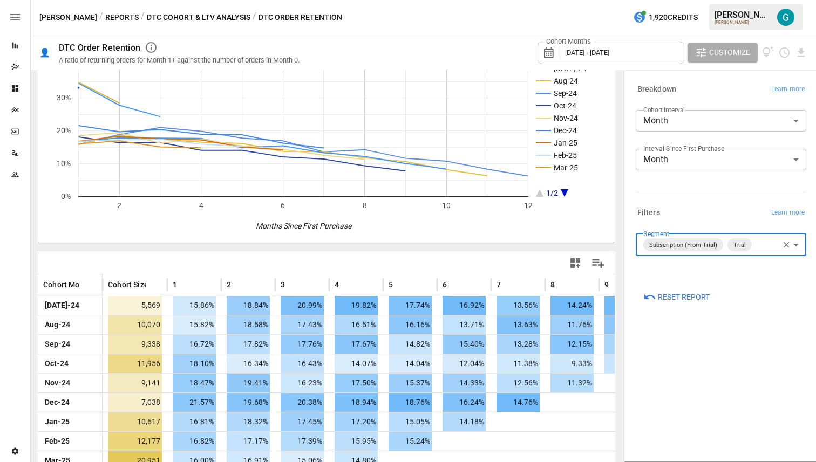
scroll to position [124, 0]
